Goal: Complete application form: Complete application form

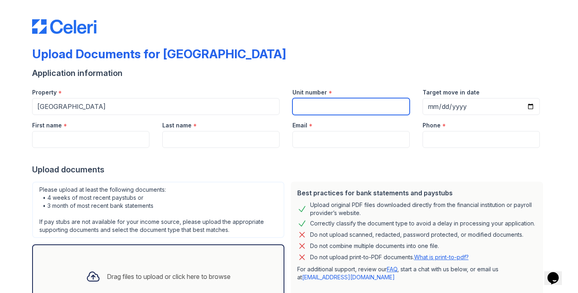
click at [315, 112] on input "Unit number" at bounding box center [350, 106] width 117 height 17
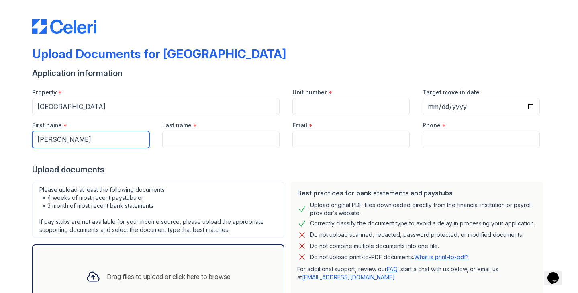
type input "[PERSON_NAME]"
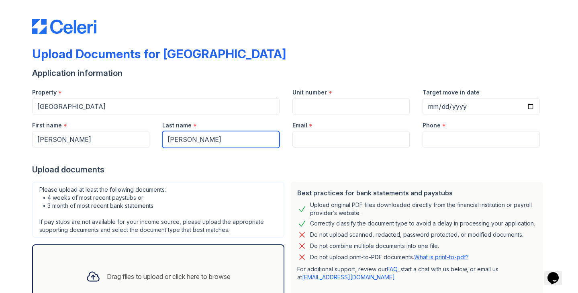
type input "[PERSON_NAME]"
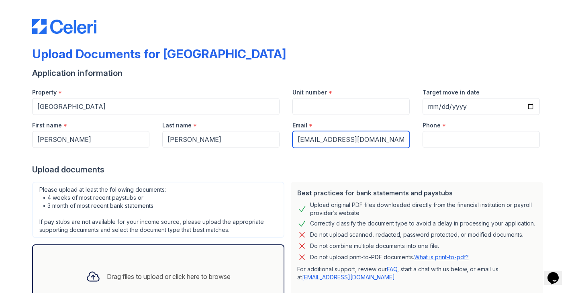
type input "[EMAIL_ADDRESS][DOMAIN_NAME]"
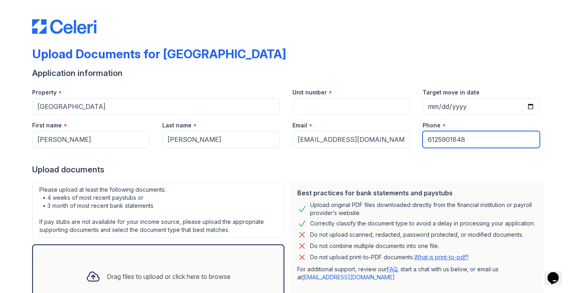
type input "6125901848"
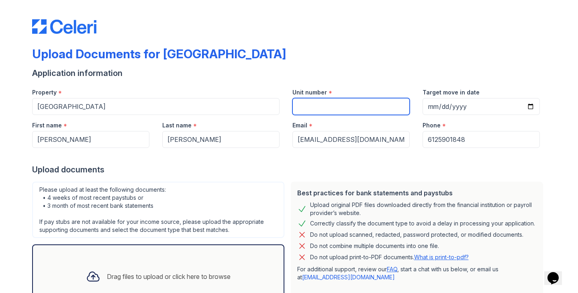
click at [319, 104] on input "Unit number" at bounding box center [350, 106] width 117 height 17
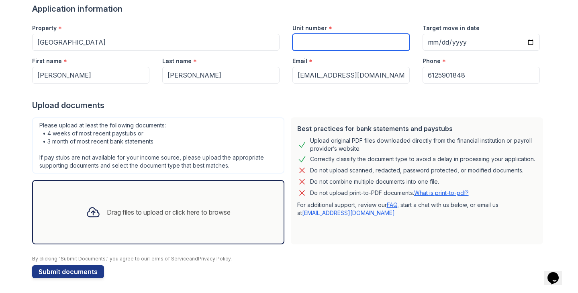
scroll to position [65, 0]
click at [171, 211] on div "Drag files to upload or click here to browse" at bounding box center [169, 212] width 124 height 10
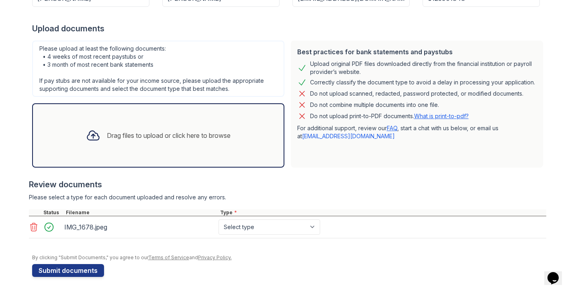
scroll to position [141, 0]
click at [165, 129] on div "Drag files to upload or click here to browse" at bounding box center [157, 135] width 157 height 27
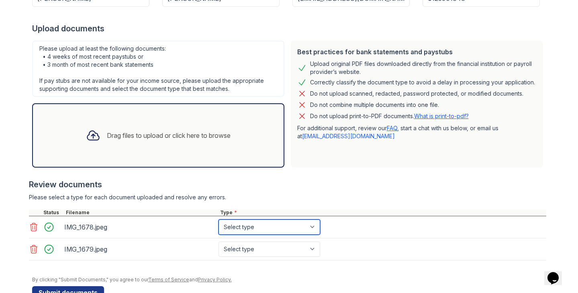
select select "paystub"
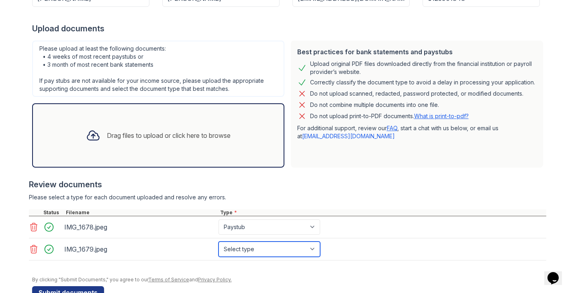
select select "paystub"
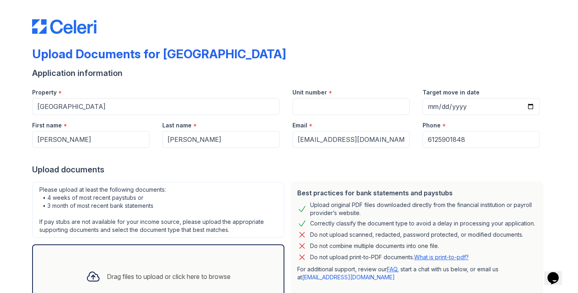
scroll to position [0, 0]
click at [332, 109] on input "Unit number" at bounding box center [350, 106] width 117 height 17
click at [455, 107] on input "Target move in date" at bounding box center [480, 106] width 117 height 17
type input "[DATE]"
click at [343, 90] on div "Unit number *" at bounding box center [350, 90] width 117 height 16
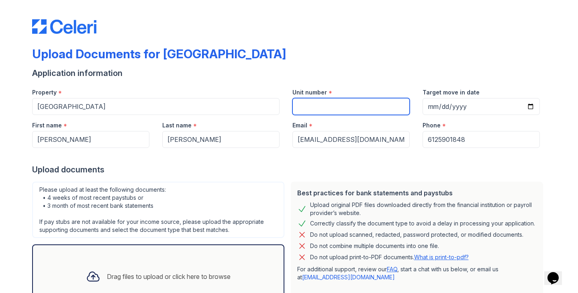
click at [334, 112] on input "Unit number" at bounding box center [350, 106] width 117 height 17
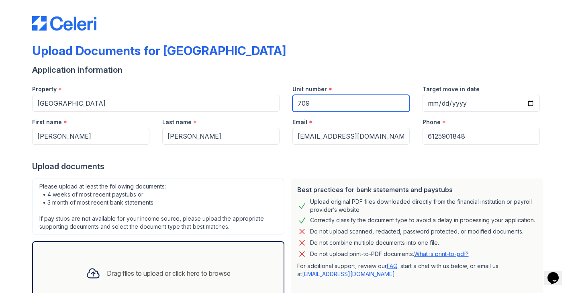
type input "709"
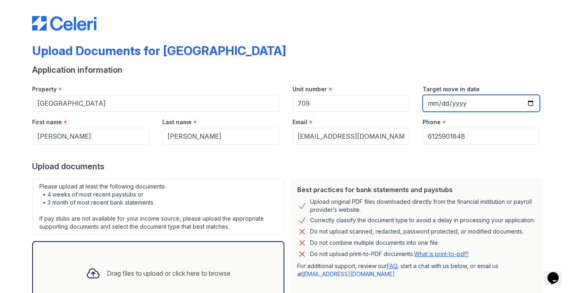
click at [502, 109] on input "[DATE]" at bounding box center [480, 103] width 117 height 17
type input "[DATE]"
click at [391, 166] on div "Upload documents" at bounding box center [289, 166] width 514 height 11
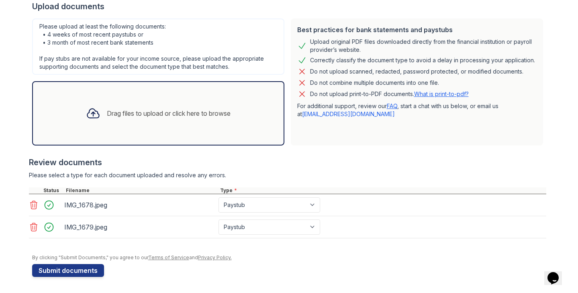
scroll to position [163, 0]
click at [77, 270] on button "Submit documents" at bounding box center [68, 270] width 72 height 13
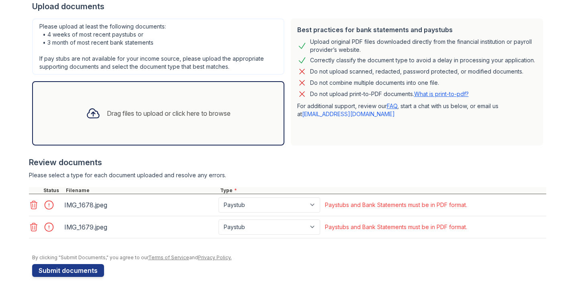
scroll to position [185, 0]
click at [35, 209] on icon at bounding box center [33, 205] width 7 height 8
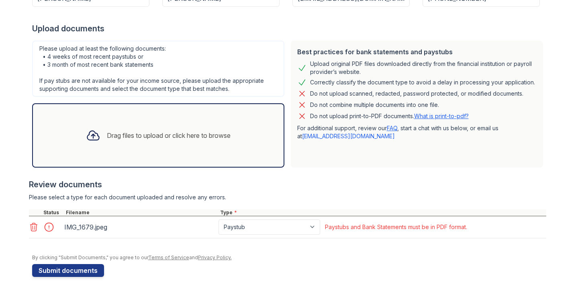
click at [35, 225] on icon at bounding box center [34, 227] width 10 height 10
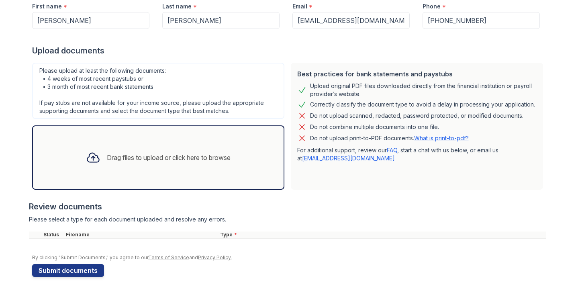
click at [117, 182] on div "Drag files to upload or click here to browse" at bounding box center [158, 157] width 252 height 64
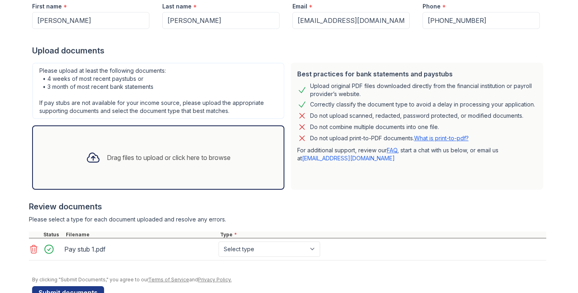
click at [158, 155] on div "Drag files to upload or click here to browse" at bounding box center [169, 158] width 124 height 10
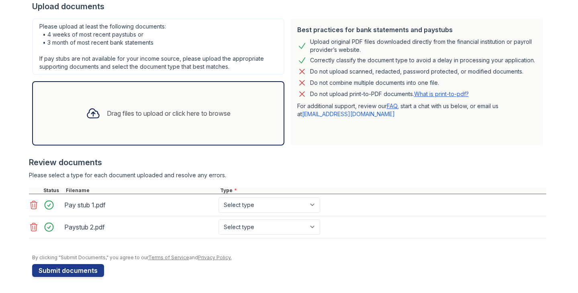
scroll to position [185, 0]
select select "paystub"
click at [94, 267] on button "Submit documents" at bounding box center [68, 270] width 72 height 13
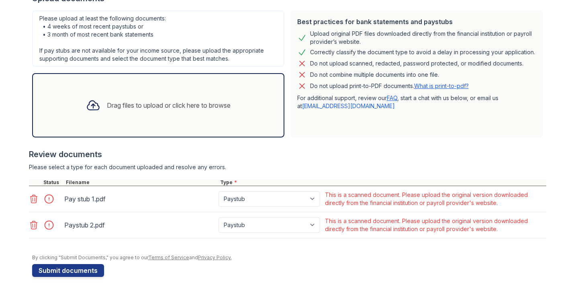
scroll to position [193, 0]
select select "bank_statement"
click at [56, 271] on button "Submit documents" at bounding box center [68, 270] width 72 height 13
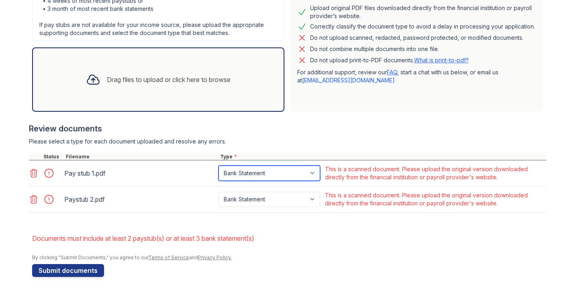
scroll to position [219, 0]
click at [29, 170] on icon at bounding box center [34, 173] width 10 height 10
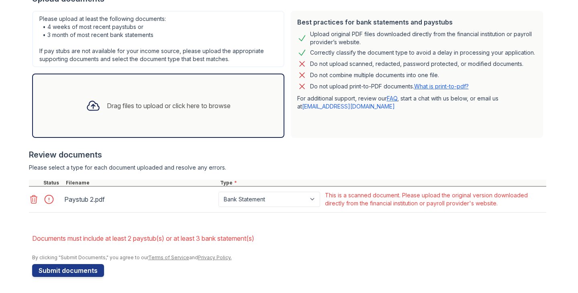
click at [32, 199] on icon at bounding box center [34, 199] width 10 height 10
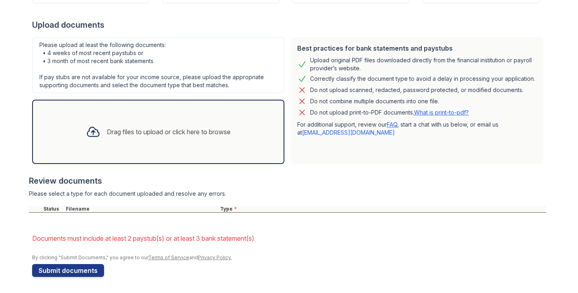
click at [141, 148] on div "Drag files to upload or click here to browse" at bounding box center [158, 132] width 252 height 64
click at [447, 112] on link "What is print-to-pdf?" at bounding box center [441, 112] width 55 height 7
click at [147, 127] on div "Drag files to upload or click here to browse" at bounding box center [169, 132] width 124 height 10
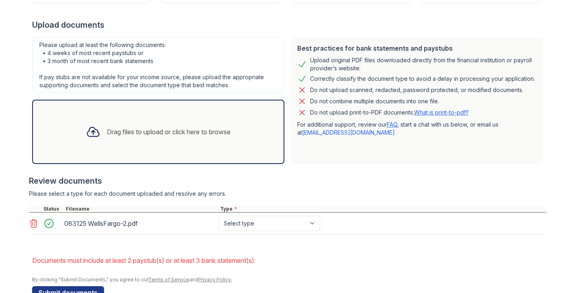
click at [161, 134] on div "Drag files to upload or click here to browse" at bounding box center [169, 132] width 124 height 10
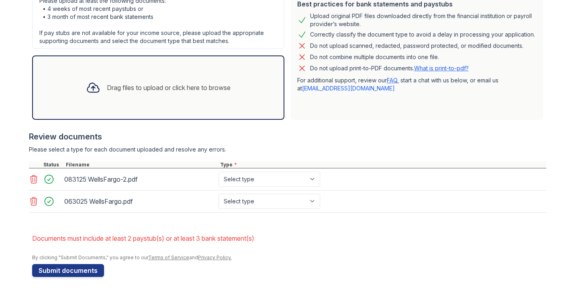
scroll to position [211, 0]
click at [120, 114] on div "Drag files to upload or click here to browse" at bounding box center [158, 87] width 252 height 64
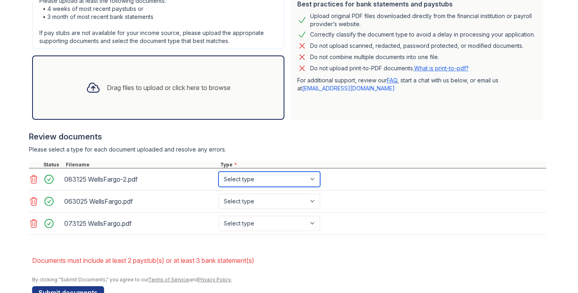
select select "bank_statement"
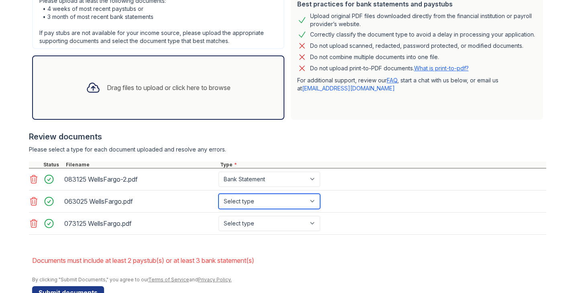
select select "bank_statement"
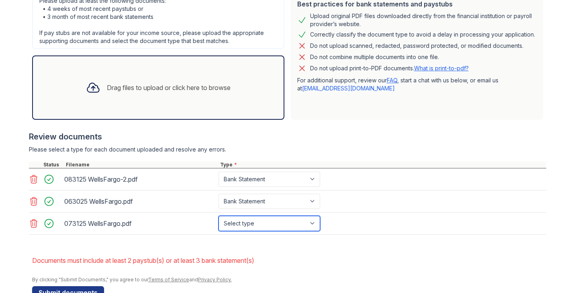
select select "bank_statement"
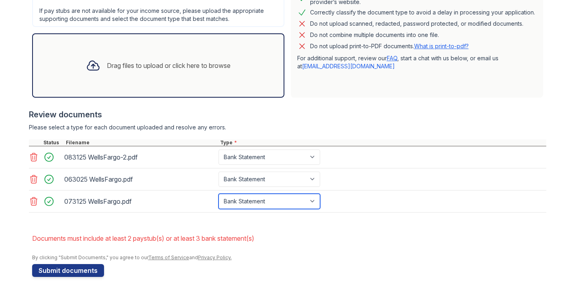
scroll to position [233, 0]
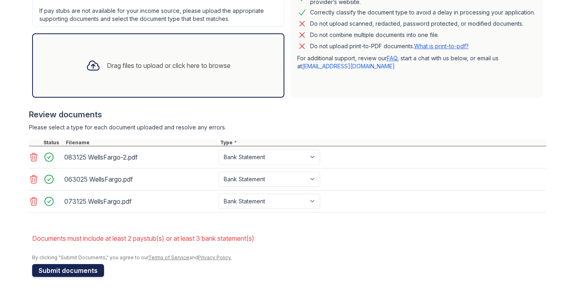
click at [90, 272] on button "Submit documents" at bounding box center [68, 270] width 72 height 13
